Goal: Navigation & Orientation: Find specific page/section

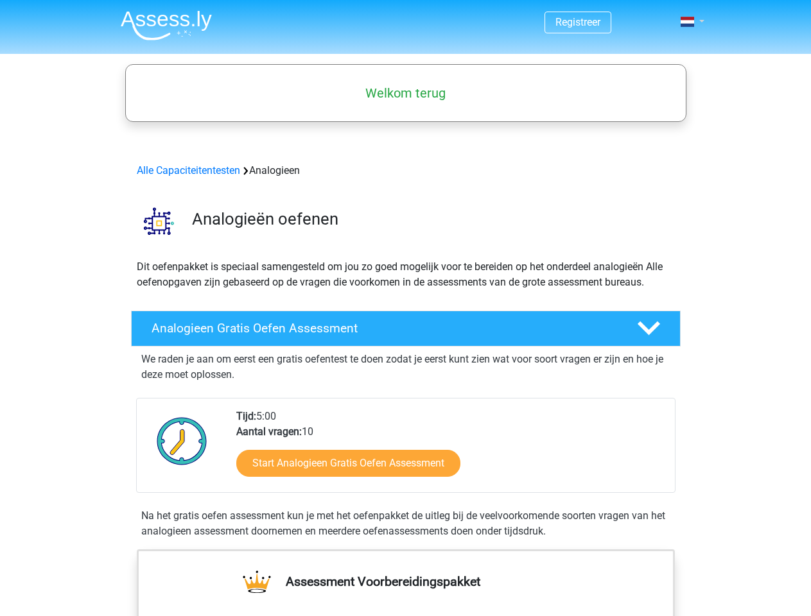
click at [688, 22] on span at bounding box center [686, 22] width 13 height 10
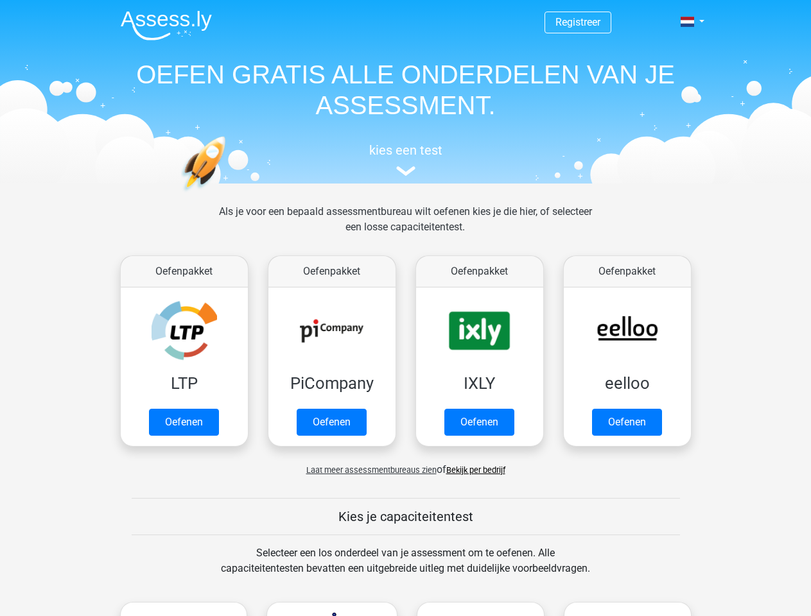
click at [688, 22] on span at bounding box center [686, 22] width 13 height 10
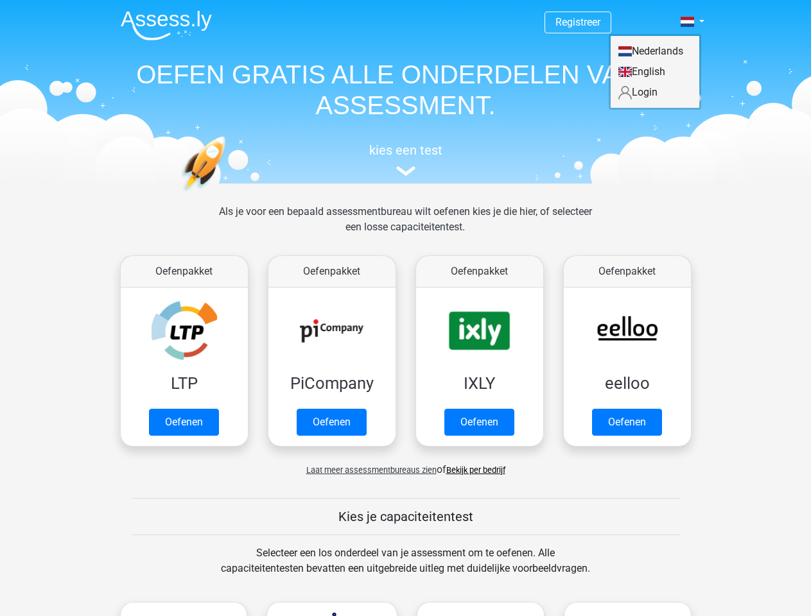
click at [368, 470] on span "Laat meer assessmentbureaus zien" at bounding box center [371, 470] width 130 height 10
